Goal: Task Accomplishment & Management: Complete application form

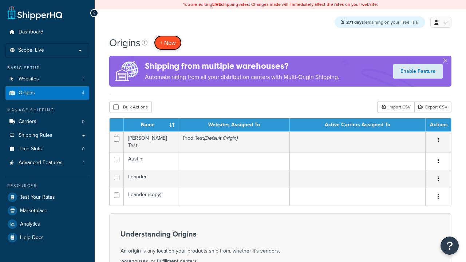
click at [168, 43] on span "+ New" at bounding box center [168, 43] width 16 height 8
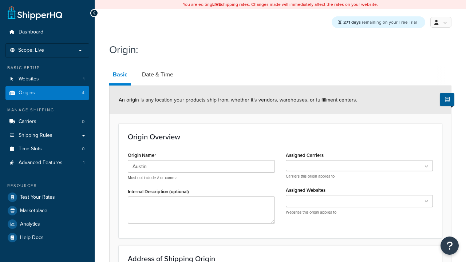
type input "Austin"
type input "Test Street"
type input "Austin"
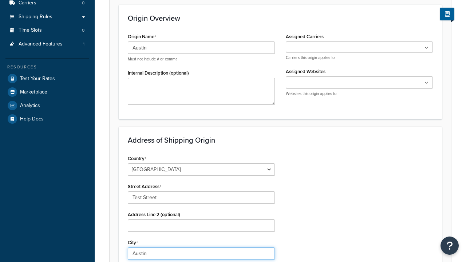
select select "43"
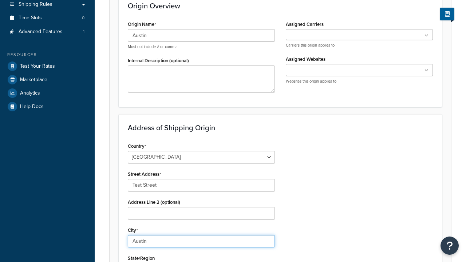
type input "Austin"
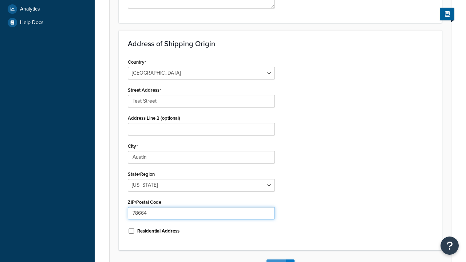
type input "78664"
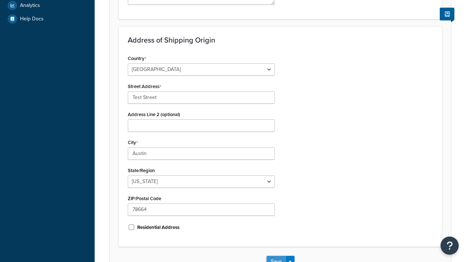
click at [276, 256] on button "Save" at bounding box center [276, 262] width 20 height 12
